Goal: Register for event/course

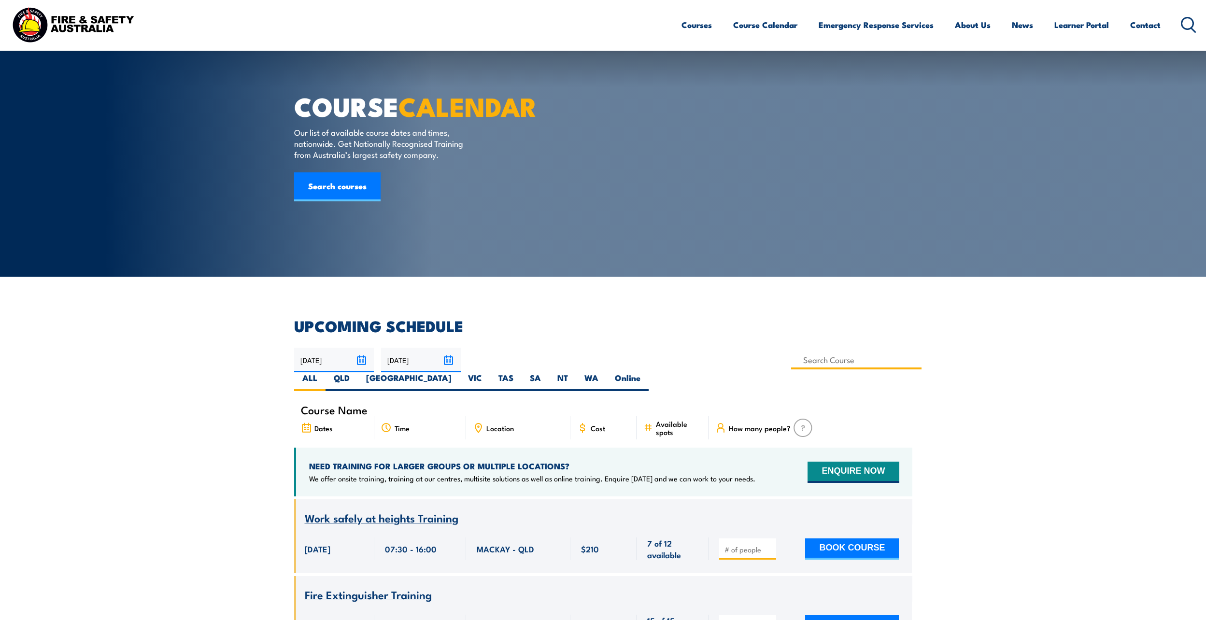
click at [791, 351] on input at bounding box center [856, 360] width 131 height 19
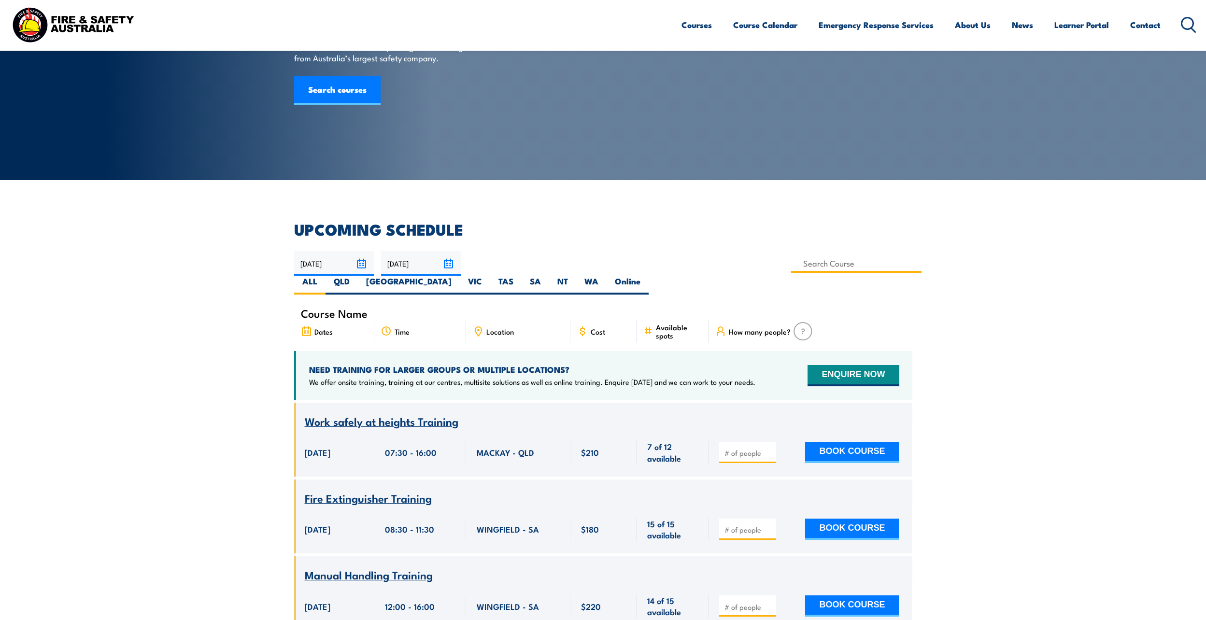
click at [791, 266] on input at bounding box center [856, 263] width 131 height 19
type input "Confined Space Entry & GTA Refresher – Mackay"
click at [358, 276] on label "QLD" at bounding box center [342, 285] width 32 height 19
click at [356, 276] on input "QLD" at bounding box center [353, 279] width 6 height 6
radio input "true"
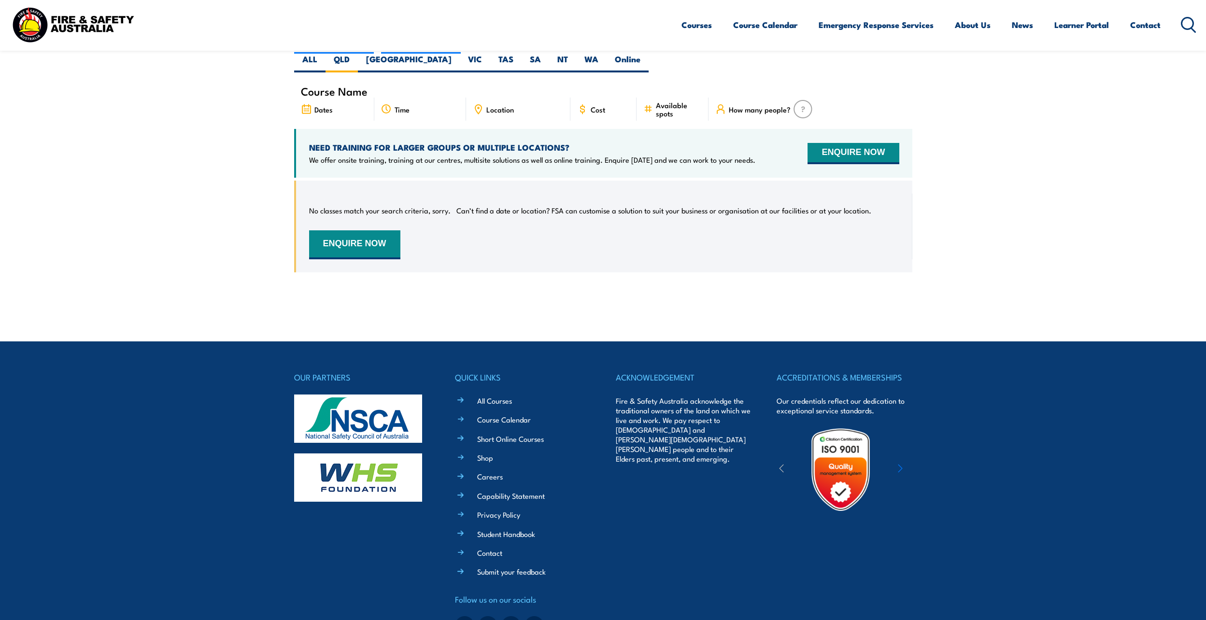
scroll to position [174, 0]
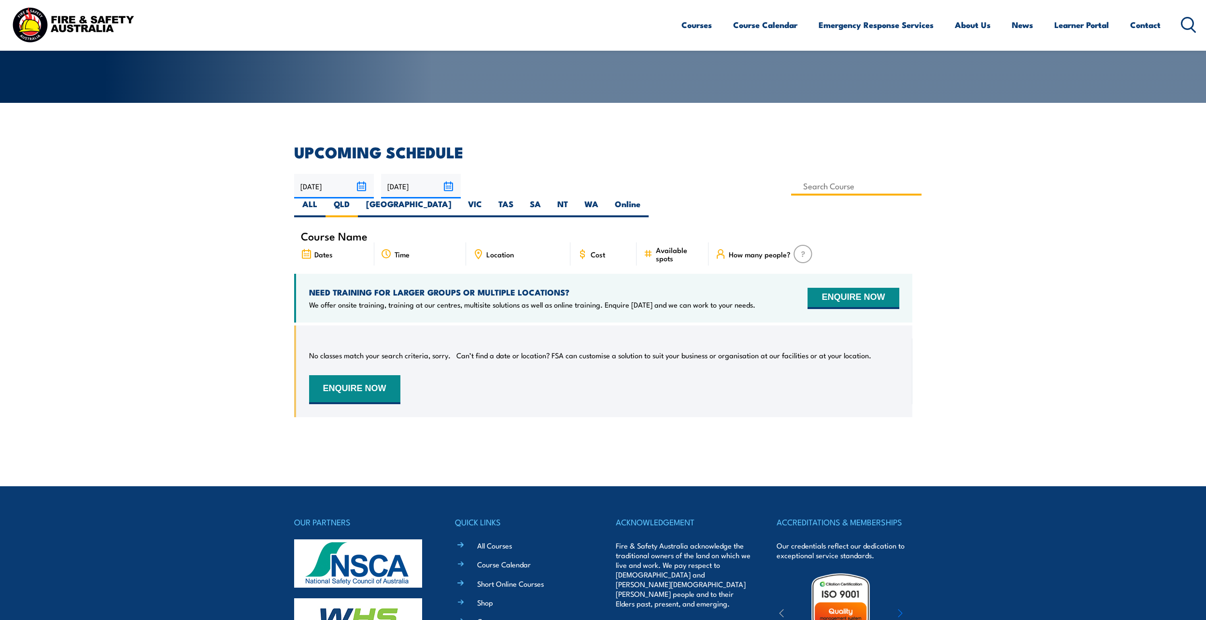
click at [791, 186] on input at bounding box center [856, 186] width 131 height 19
type input "Confined Space Entry & GTA Refresher – Mackay"
click at [183, 259] on section "UPCOMING SCHEDULE 02/09/2025 01/11/2025" at bounding box center [603, 288] width 1206 height 287
click at [791, 187] on input at bounding box center [856, 186] width 131 height 19
type input "Confined Space Entry & GTA Refresher – Mackay"
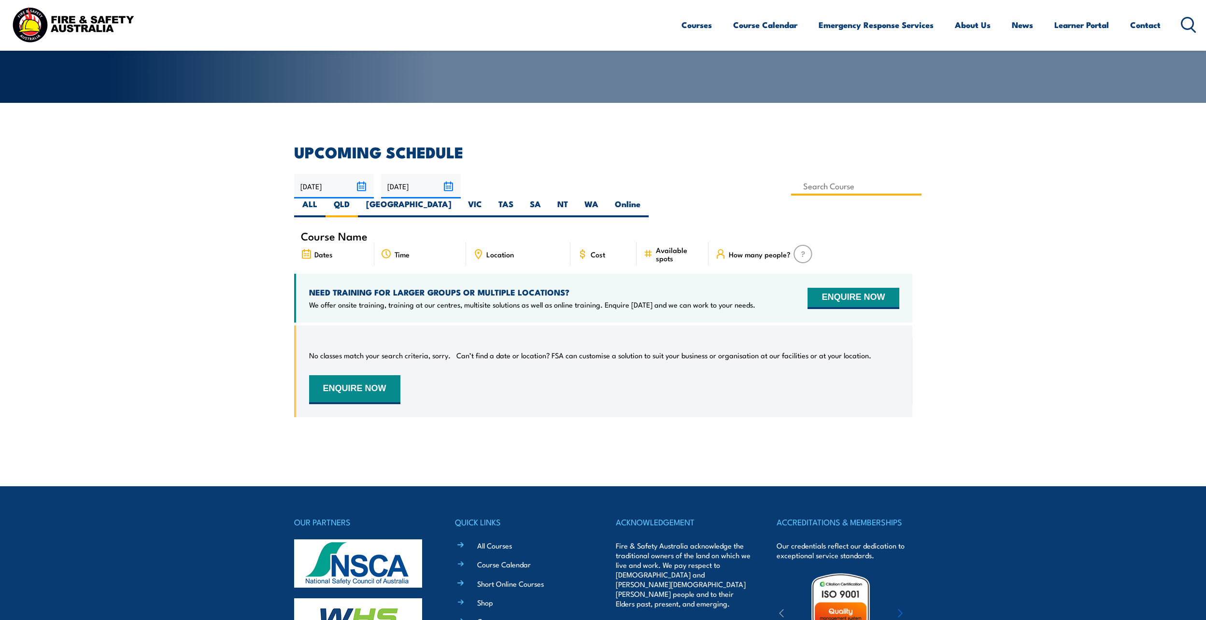
click at [791, 189] on input at bounding box center [856, 186] width 131 height 19
type input "Confined Space with Gas Testing"
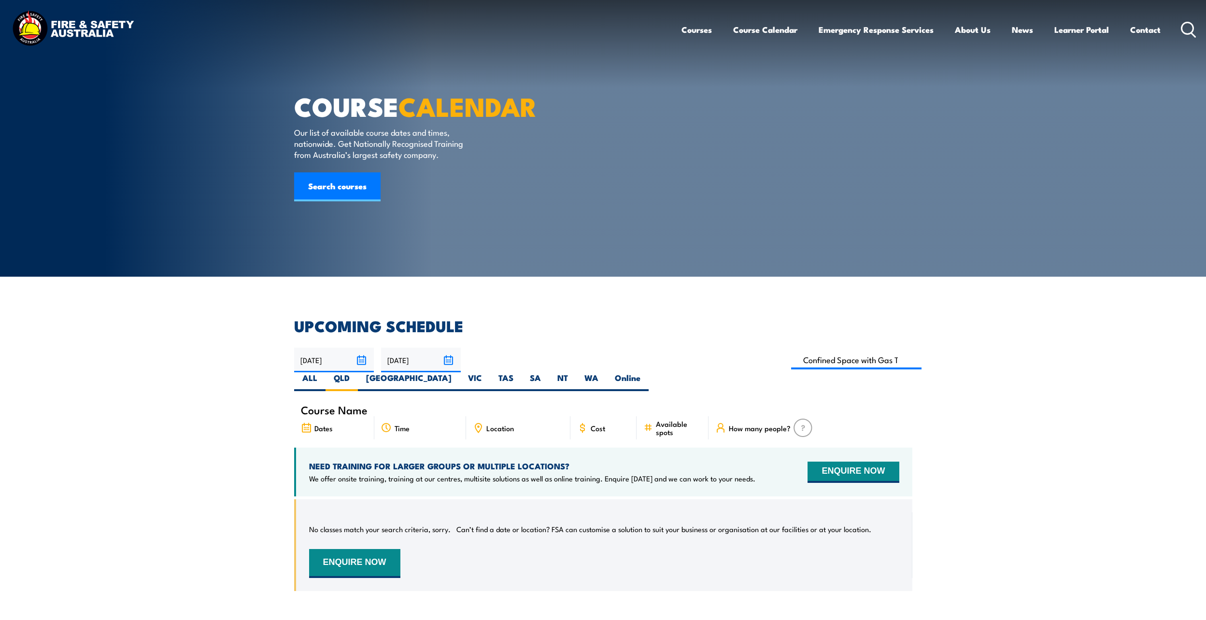
click at [1087, 432] on section "UPCOMING SCHEDULE 02/09/2025 01/11/2025" at bounding box center [603, 462] width 1206 height 287
click at [791, 359] on input at bounding box center [856, 360] width 131 height 19
click at [791, 365] on input "Confined Space with Gas Testing" at bounding box center [856, 360] width 131 height 19
type input "Confined Space Entry with Gas Testing & Permit Issuer (2 days) Training"
drag, startPoint x: 591, startPoint y: 361, endPoint x: 585, endPoint y: 365, distance: 7.0
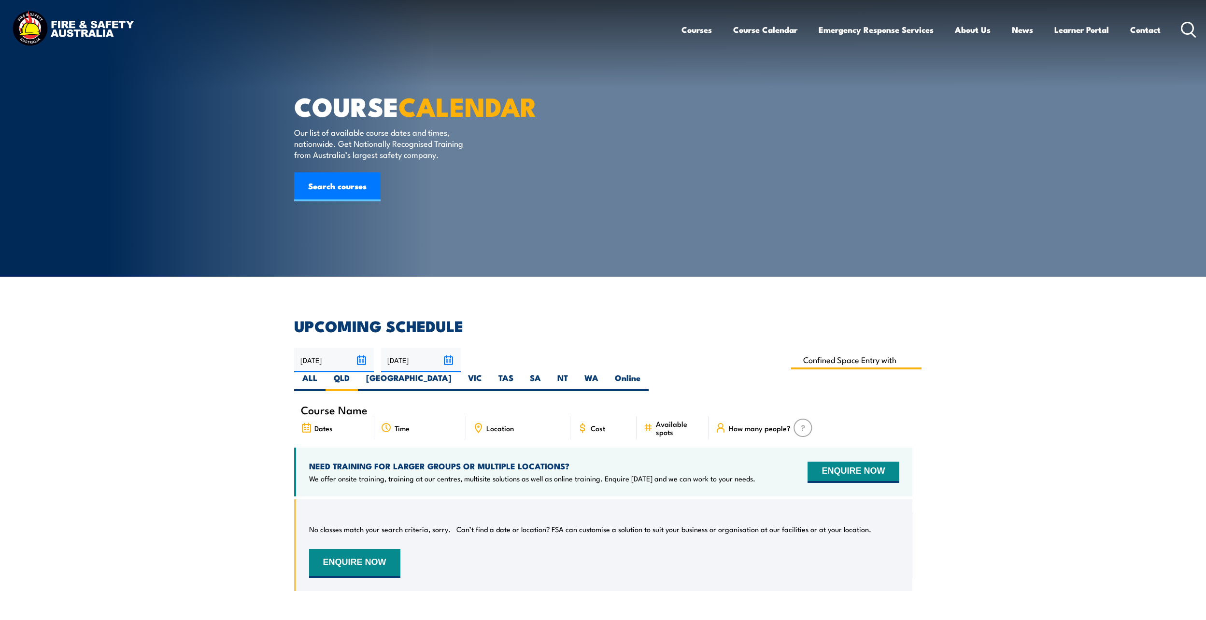
click at [791, 361] on input "Confined Space Entry with Gas Testing & Permit Issuer (2 days) Training" at bounding box center [856, 360] width 131 height 19
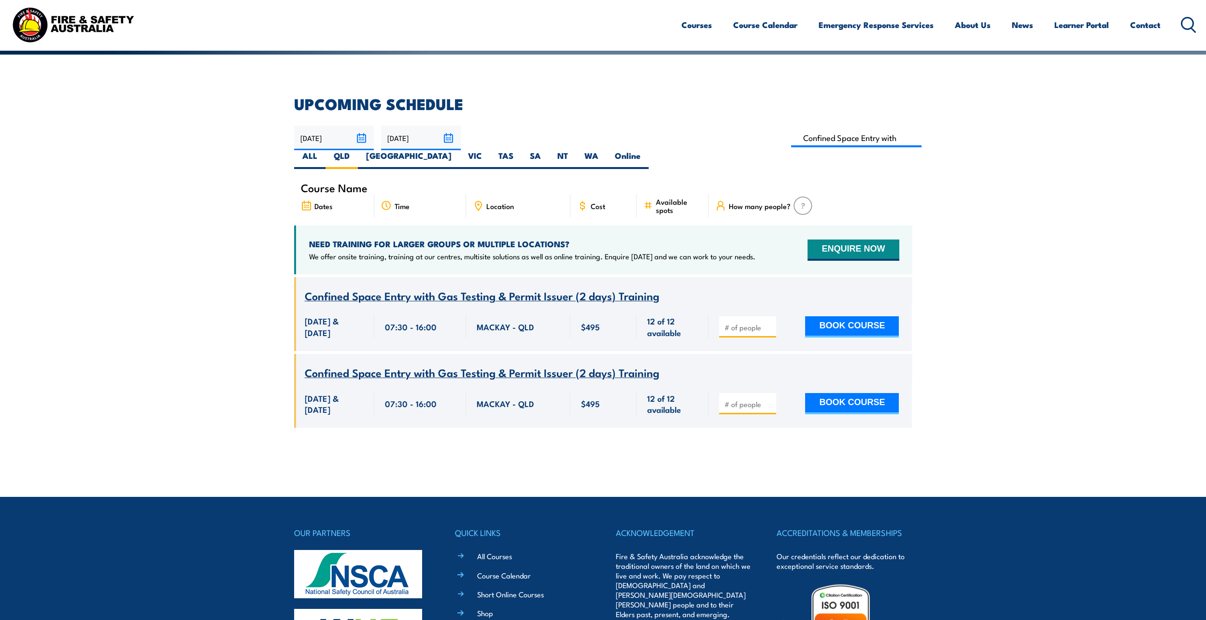
scroll to position [126, 0]
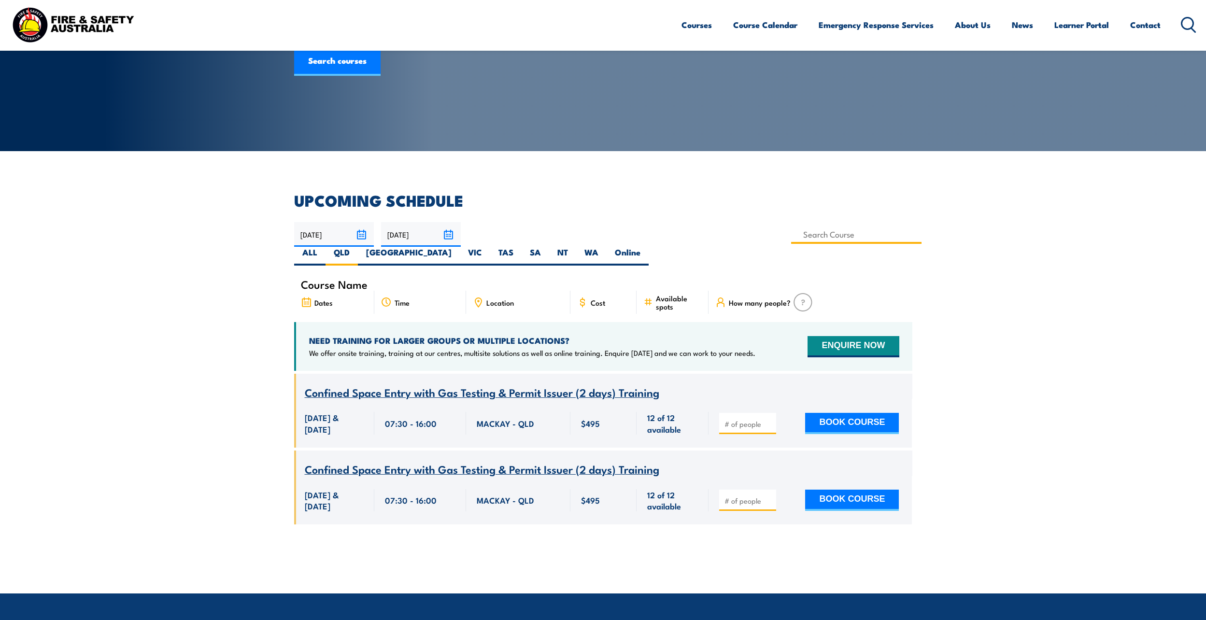
click at [791, 237] on input at bounding box center [856, 234] width 131 height 19
type input "Confined Space Entry with Gas Testing & Permit Issuer (2 days) Training"
